Goal: Check status: Check status

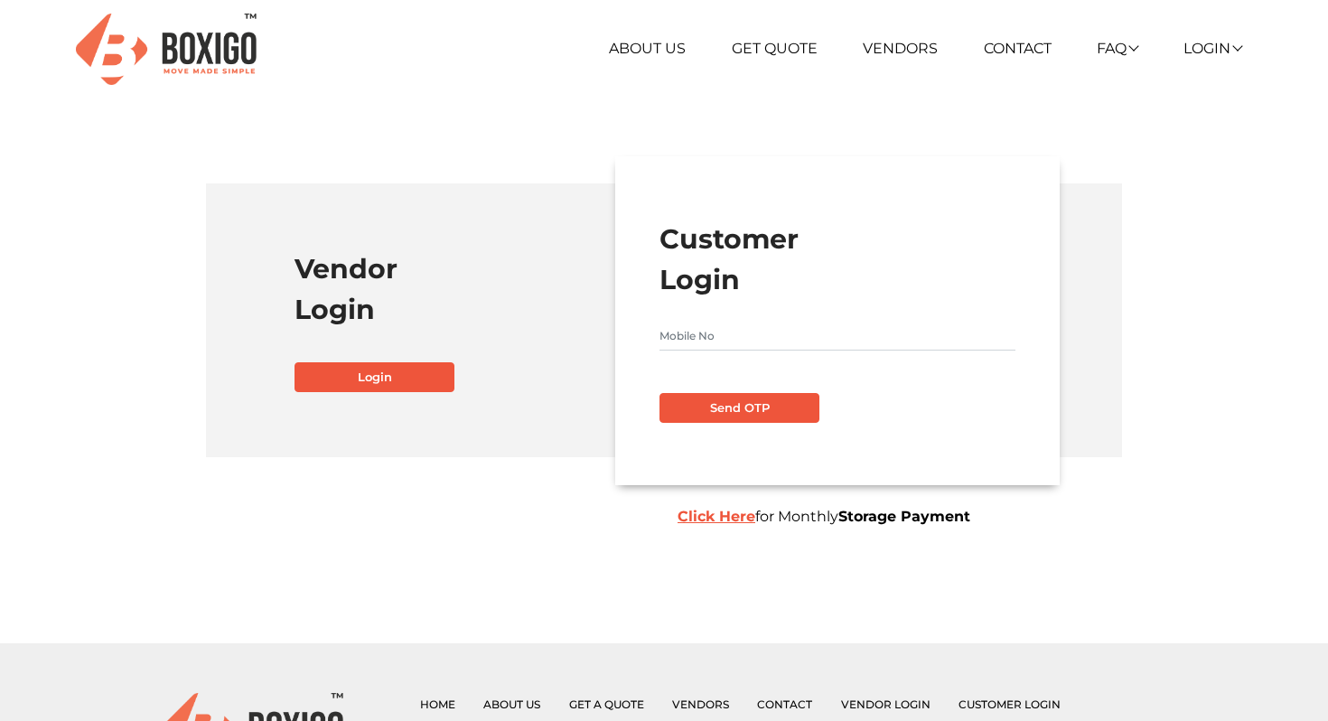
click at [705, 333] on input "text" at bounding box center [838, 336] width 356 height 29
type input "9949306911"
click at [714, 407] on button "Send OTP" at bounding box center [740, 408] width 160 height 31
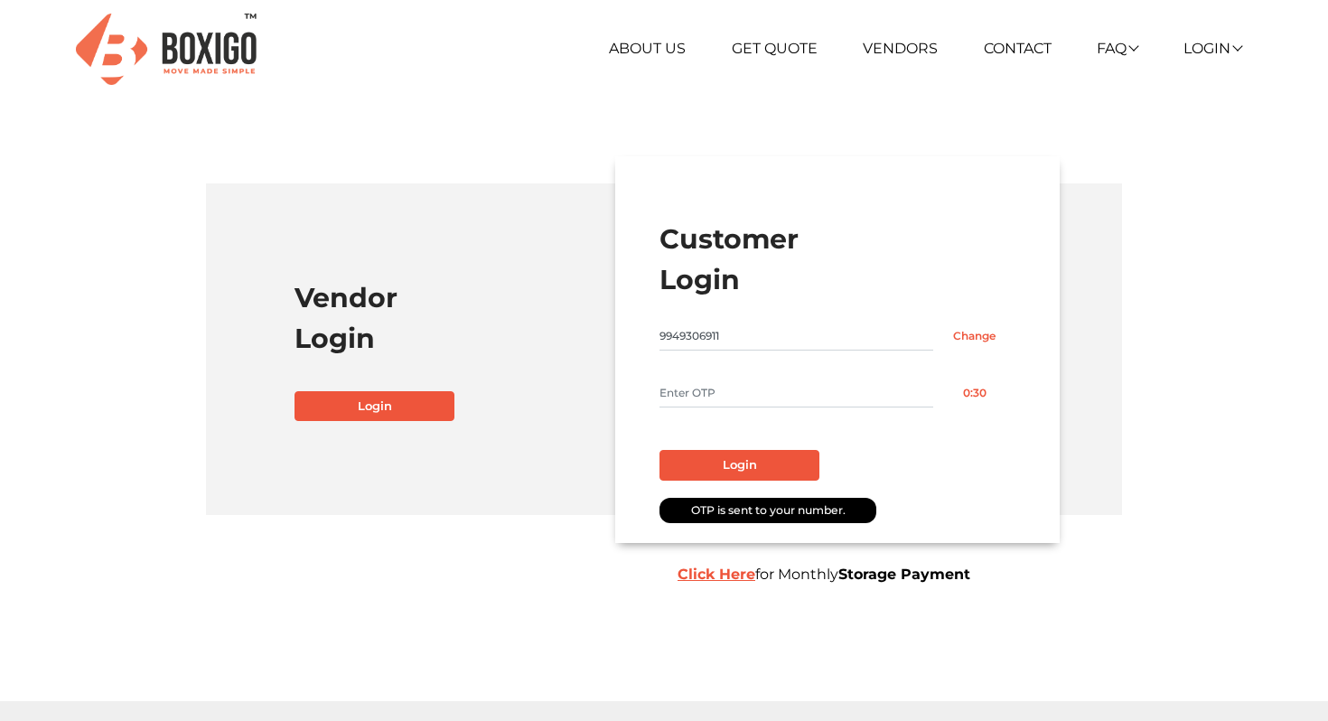
click at [709, 398] on input "text" at bounding box center [797, 393] width 274 height 29
type input "4864"
click at [749, 470] on button "Login" at bounding box center [740, 465] width 160 height 31
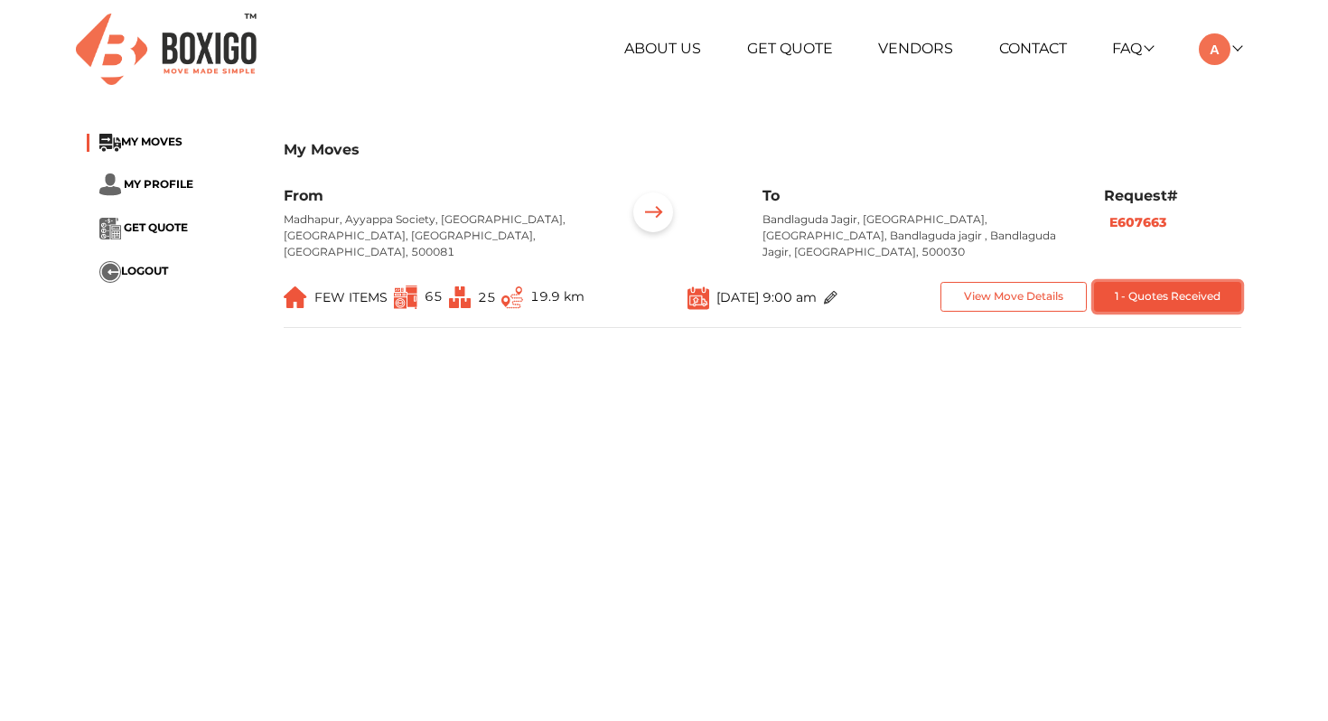
click at [1157, 283] on button "1 - Quotes Received" at bounding box center [1167, 297] width 147 height 30
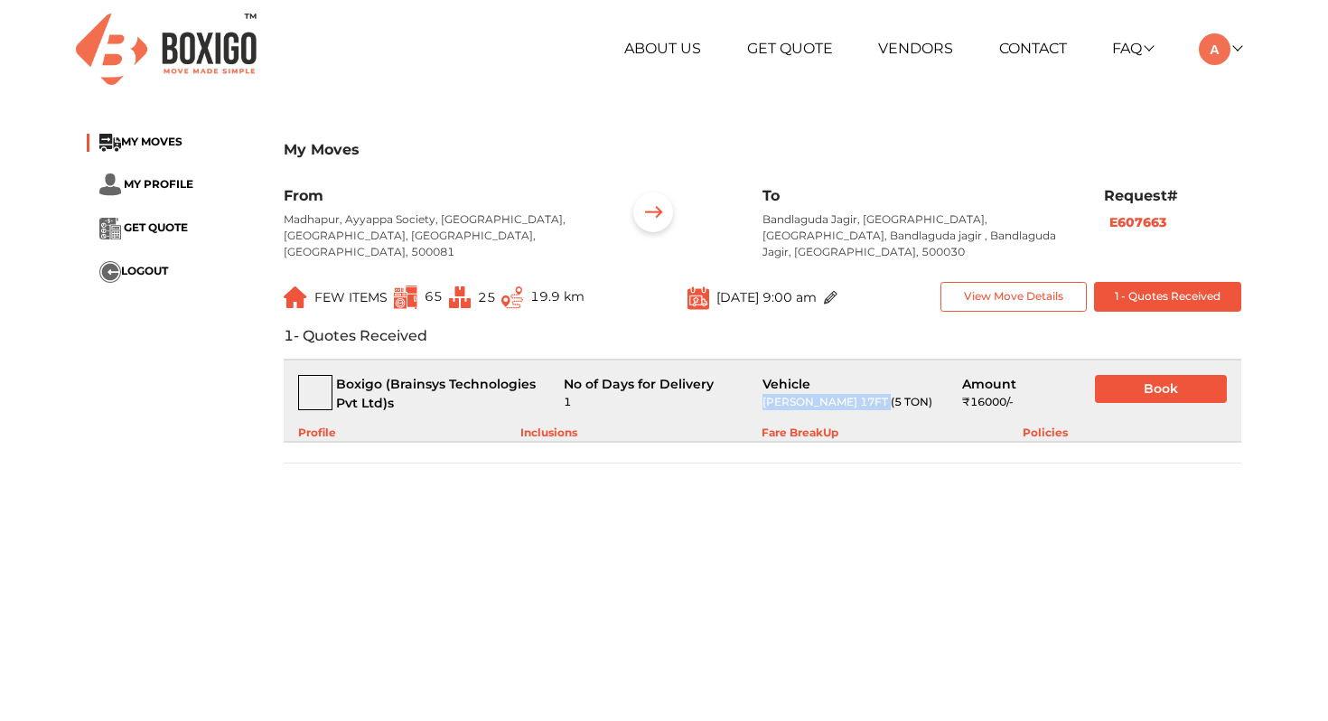
drag, startPoint x: 763, startPoint y: 385, endPoint x: 880, endPoint y: 389, distance: 117.6
click at [880, 394] on div "[PERSON_NAME] 17FT (5 TON)" at bounding box center [849, 402] width 172 height 16
copy div "[PERSON_NAME] 17FT (5 TON)"
